Goal: Task Accomplishment & Management: Use online tool/utility

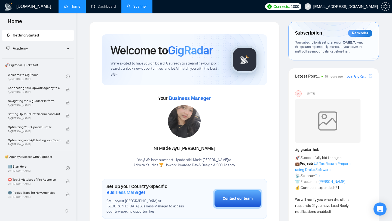
click at [137, 7] on link "Scanner" at bounding box center [137, 6] width 20 height 5
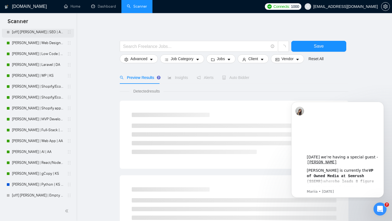
scroll to position [78, 0]
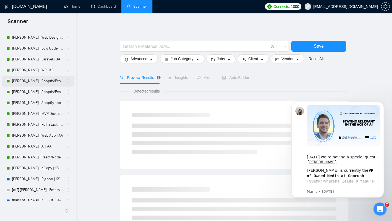
click at [41, 82] on link "[PERSON_NAME] | Shopify/Ecom | DA - lower requirements" at bounding box center [38, 81] width 52 height 11
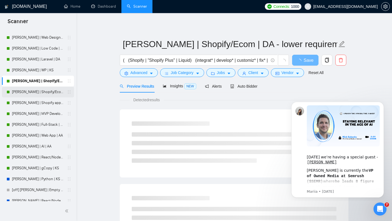
click at [40, 90] on link "[PERSON_NAME] | Shopify/Ecom | DA" at bounding box center [38, 92] width 52 height 11
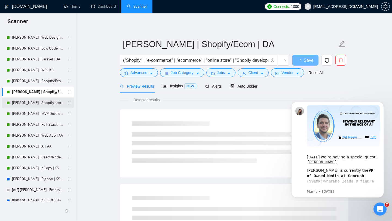
click at [37, 98] on link "[PERSON_NAME] | Shopify app | DA" at bounding box center [38, 103] width 52 height 11
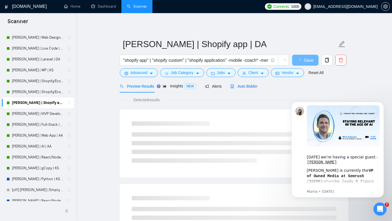
click at [243, 84] on div "Auto Bidder" at bounding box center [244, 86] width 27 height 6
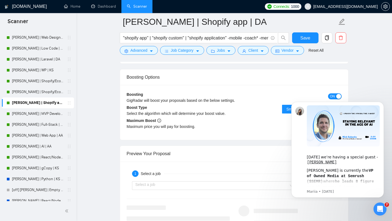
scroll to position [1008, 0]
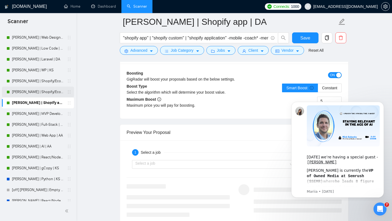
click at [44, 94] on link "[PERSON_NAME] | Shopify/Ecom | DA" at bounding box center [38, 92] width 52 height 11
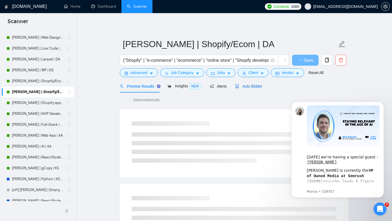
click at [253, 86] on span "Auto Bidder" at bounding box center [248, 86] width 27 height 4
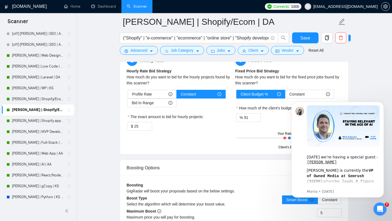
scroll to position [59, 0]
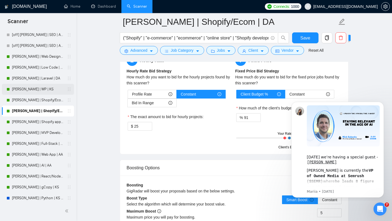
click at [44, 89] on link "[PERSON_NAME] | WP | KS" at bounding box center [38, 89] width 52 height 11
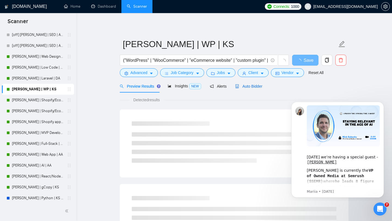
click at [249, 87] on span "Auto Bidder" at bounding box center [248, 86] width 27 height 4
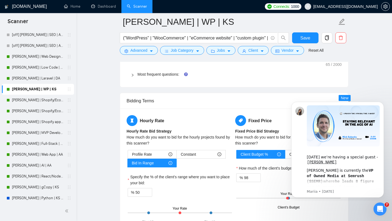
scroll to position [833, 0]
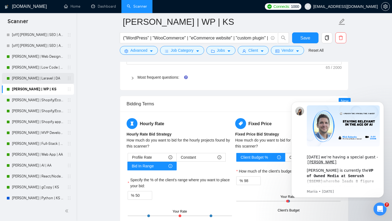
click at [44, 77] on link "[PERSON_NAME] | Laravel | DA" at bounding box center [38, 78] width 52 height 11
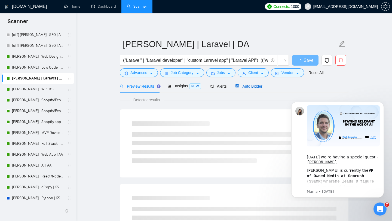
click at [249, 87] on span "Auto Bidder" at bounding box center [248, 86] width 27 height 4
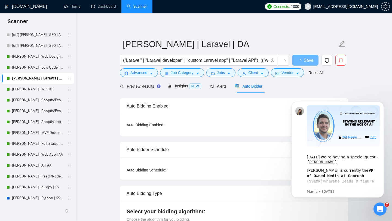
checkbox input "true"
